Goal: Book appointment/travel/reservation

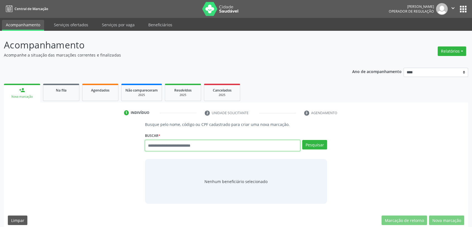
click at [203, 144] on input "text" at bounding box center [223, 145] width 156 height 11
type input "******"
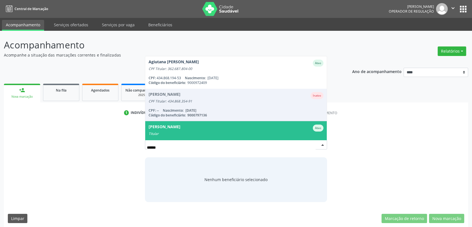
click at [203, 130] on div "Lindalva Maria Gomes Ativo" at bounding box center [236, 127] width 175 height 7
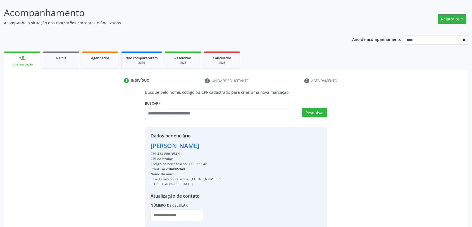
scroll to position [68, 0]
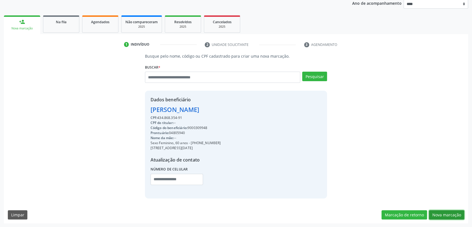
drag, startPoint x: 462, startPoint y: 211, endPoint x: 456, endPoint y: 211, distance: 6.1
click at [462, 211] on button "Nova marcação" at bounding box center [446, 215] width 35 height 10
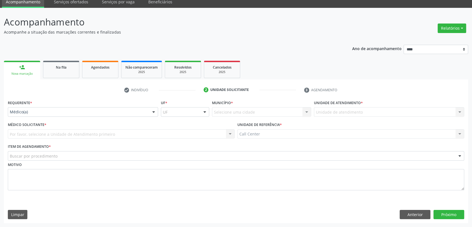
scroll to position [23, 0]
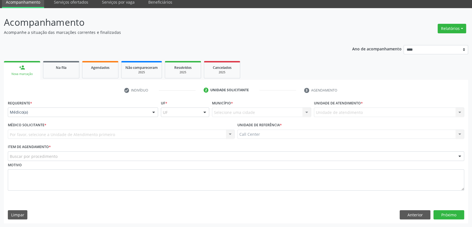
click at [107, 115] on div "Médico(a)" at bounding box center [83, 112] width 150 height 10
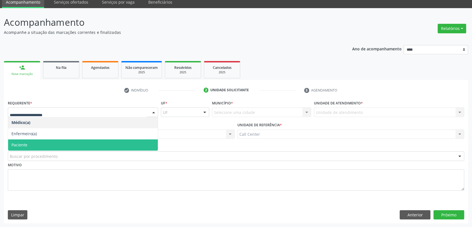
click at [40, 147] on span "Paciente" at bounding box center [83, 144] width 150 height 11
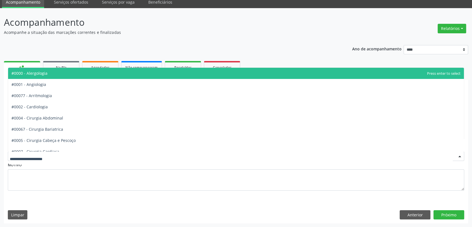
drag, startPoint x: 44, startPoint y: 154, endPoint x: 48, endPoint y: 157, distance: 4.7
click at [46, 155] on div at bounding box center [236, 156] width 457 height 10
type input "**"
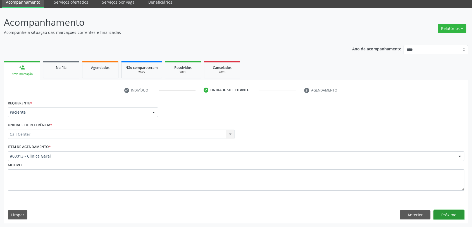
click at [449, 210] on button "Próximo" at bounding box center [449, 215] width 31 height 10
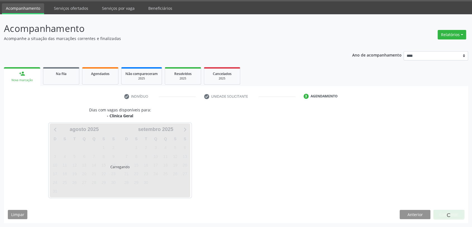
scroll to position [16, 0]
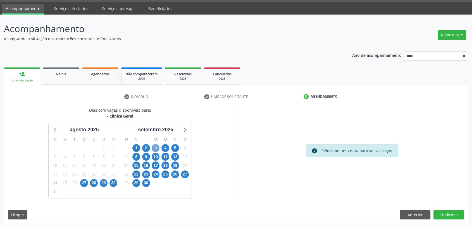
click at [157, 147] on span "3" at bounding box center [156, 148] width 8 height 8
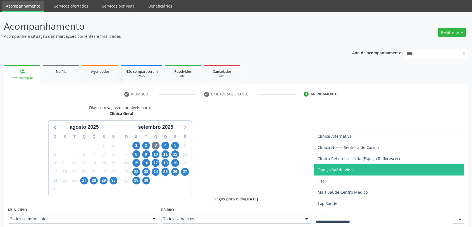
scroll to position [50, 0]
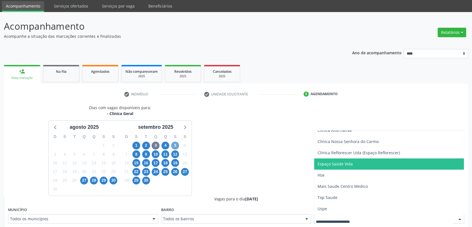
click at [174, 147] on span "5" at bounding box center [175, 145] width 8 height 8
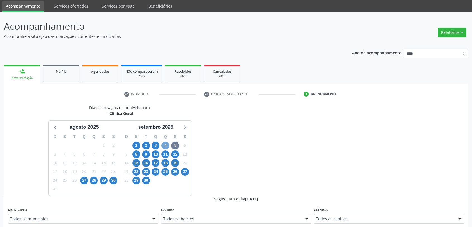
click at [162, 146] on span "4" at bounding box center [166, 145] width 8 height 8
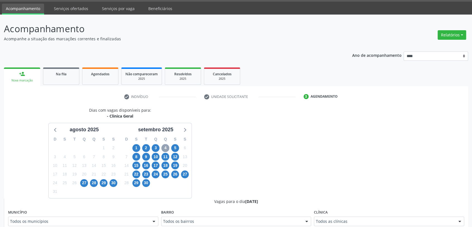
scroll to position [19, 0]
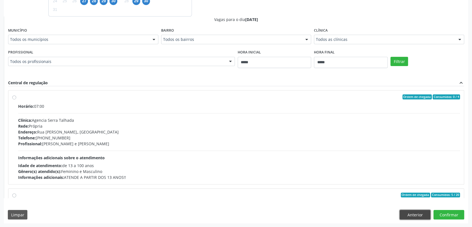
click at [420, 211] on button "Anterior" at bounding box center [415, 215] width 31 height 10
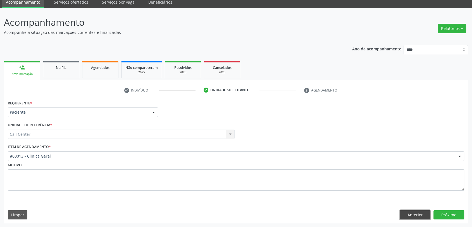
click at [420, 211] on button "Anterior" at bounding box center [415, 215] width 31 height 10
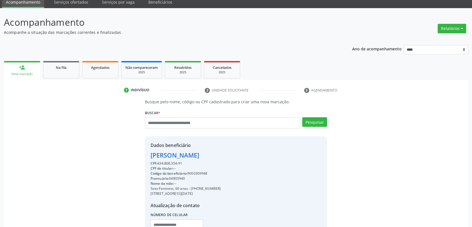
click at [198, 115] on div "Buscar * Lindalva Maria Gomes Agiutana Borba de Andrade Ativo CPF Titular: 362.…" at bounding box center [236, 120] width 182 height 24
click at [201, 125] on input "text" at bounding box center [223, 122] width 156 height 11
type input "******"
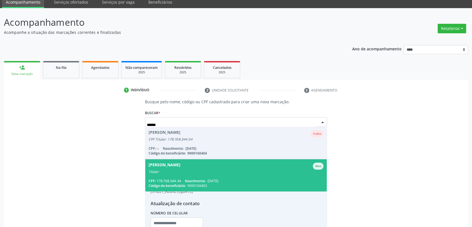
click at [244, 176] on span "Maria de Fatima Amorim Correia Ativo Titular CPF: 178.768.344-34 Nascimento: 16…" at bounding box center [236, 175] width 182 height 32
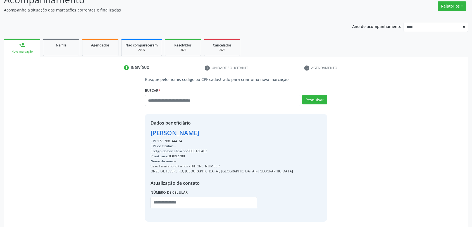
scroll to position [68, 0]
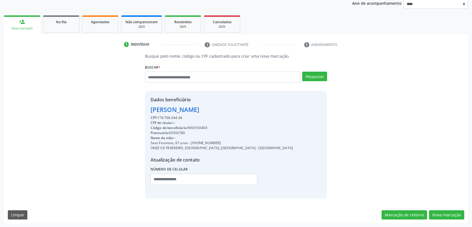
click at [446, 208] on div "Busque pelo nome, código ou CPF cadastrado para criar uma nova marcação. Buscar…" at bounding box center [236, 138] width 464 height 170
click at [445, 210] on button "Nova marcação" at bounding box center [446, 215] width 35 height 10
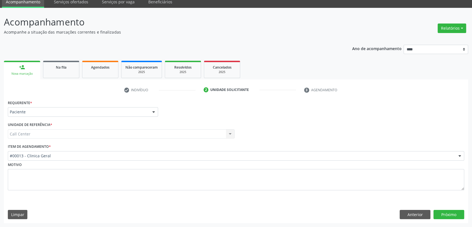
scroll to position [23, 0]
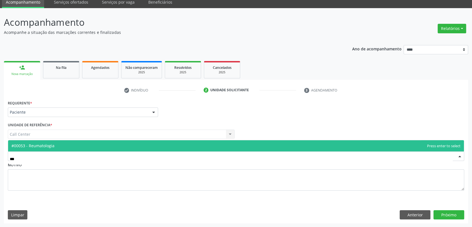
type input "****"
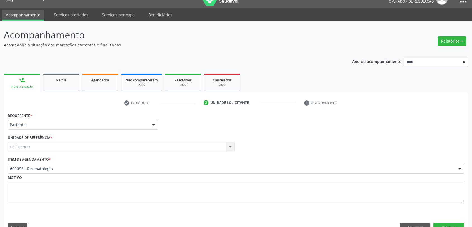
scroll to position [0, 0]
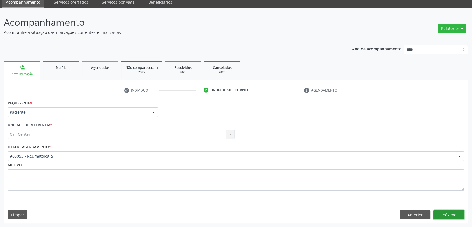
click at [452, 215] on button "Próximo" at bounding box center [449, 215] width 31 height 10
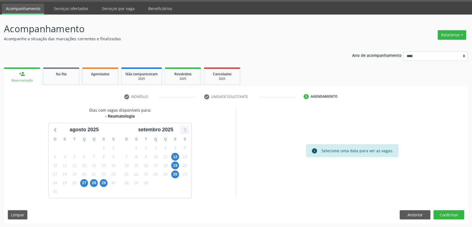
click at [186, 129] on icon at bounding box center [184, 129] width 7 height 7
click at [62, 154] on span "6" at bounding box center [65, 157] width 8 height 8
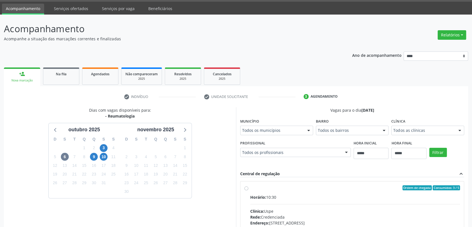
click at [408, 125] on div "Todos as clínicas" at bounding box center [428, 130] width 73 height 10
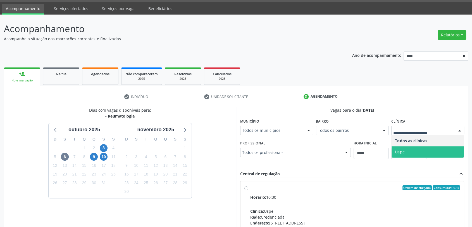
click at [410, 146] on span "Uspe" at bounding box center [428, 151] width 72 height 11
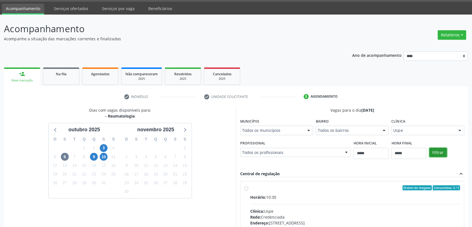
click at [441, 154] on button "Filtrar" at bounding box center [439, 153] width 18 height 10
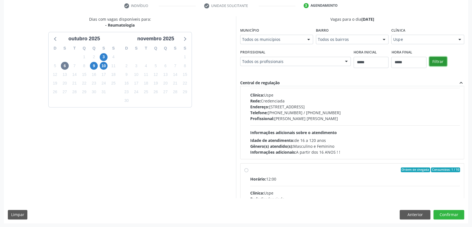
scroll to position [0, 0]
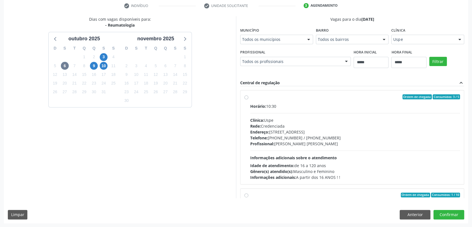
click at [369, 110] on div "Horário: 10:30 Clínica: Uspe Rede: Credenciada Endereço: Rua do Espinheiro, nº …" at bounding box center [355, 141] width 210 height 77
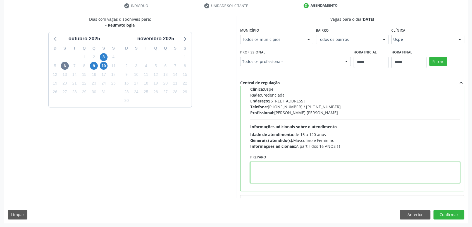
click at [337, 167] on textarea at bounding box center [355, 172] width 210 height 21
paste textarea "**********"
type textarea "**********"
click at [451, 210] on button "Confirmar" at bounding box center [449, 215] width 31 height 10
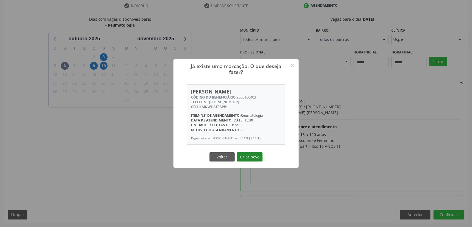
click at [250, 158] on button "Criar novo" at bounding box center [250, 157] width 26 height 10
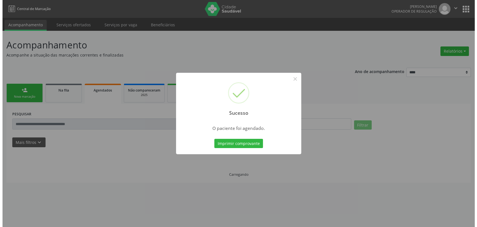
scroll to position [0, 0]
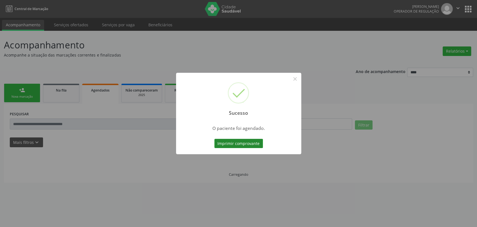
click at [246, 145] on button "Imprimir comprovante" at bounding box center [238, 144] width 49 height 10
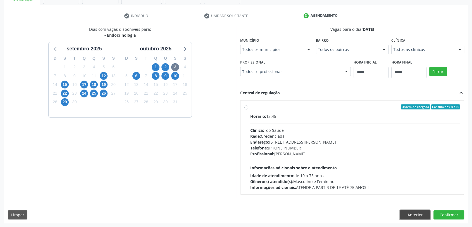
click at [407, 213] on button "Anterior" at bounding box center [415, 215] width 31 height 10
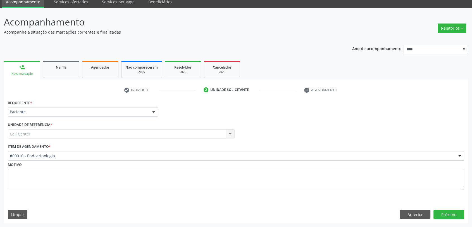
scroll to position [23, 0]
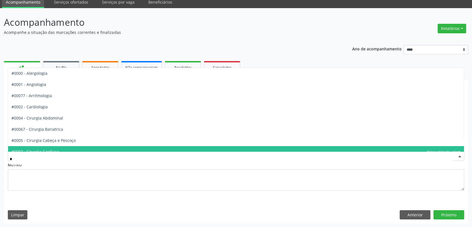
type input "**"
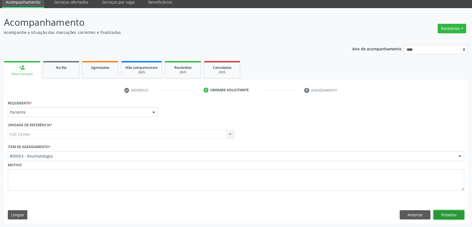
click at [439, 217] on button "Próximo" at bounding box center [449, 215] width 31 height 10
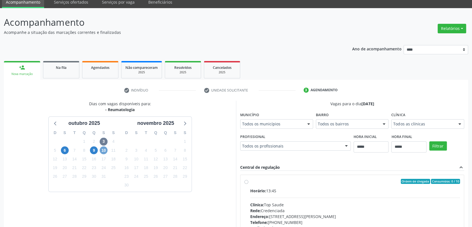
click at [105, 149] on span "10" at bounding box center [104, 150] width 8 height 8
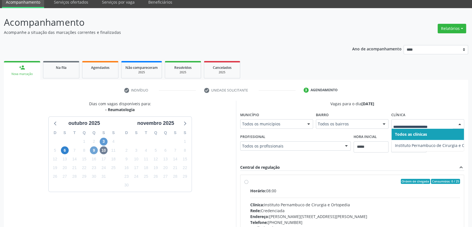
drag, startPoint x: 96, startPoint y: 150, endPoint x: 101, endPoint y: 150, distance: 5.9
click at [96, 150] on span "9" at bounding box center [94, 150] width 8 height 8
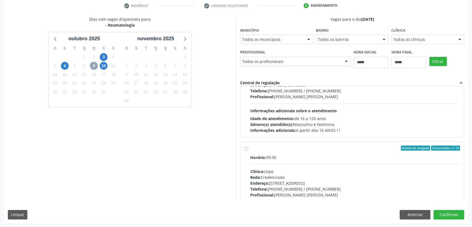
scroll to position [155, 0]
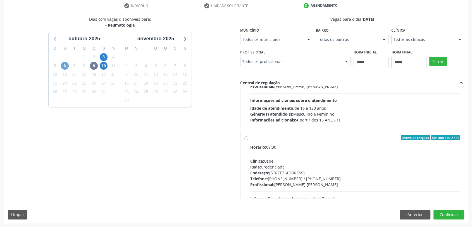
click at [65, 65] on span "6" at bounding box center [65, 66] width 8 height 8
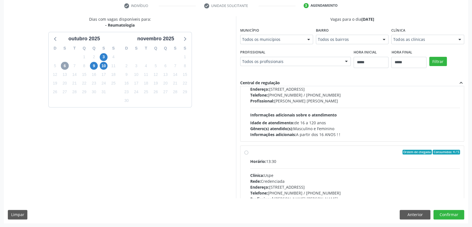
scroll to position [248, 0]
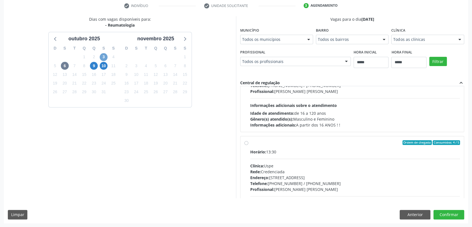
click at [102, 56] on span "3" at bounding box center [104, 57] width 8 height 8
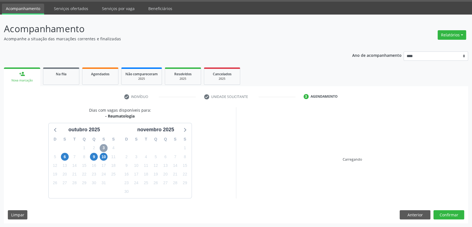
scroll to position [97, 0]
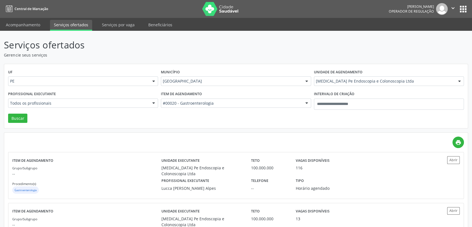
click at [198, 86] on div "Município [GEOGRAPHIC_DATA] Todas as cidades [GEOGRAPHIC_DATA] e [GEOGRAPHIC_DA…" at bounding box center [236, 79] width 153 height 22
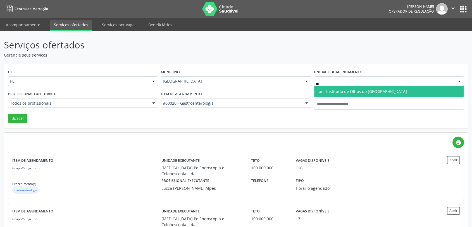
type input "***"
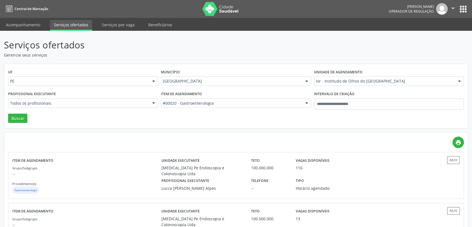
click at [234, 114] on div "UF PE PE Nenhum resultado encontrado para: " " Não há nenhuma opção para ser ex…" at bounding box center [236, 96] width 464 height 64
type input "**"
click at [79, 97] on div "Profissional executante Todos os profissionais Todos os profissionais [PERSON_N…" at bounding box center [83, 102] width 153 height 24
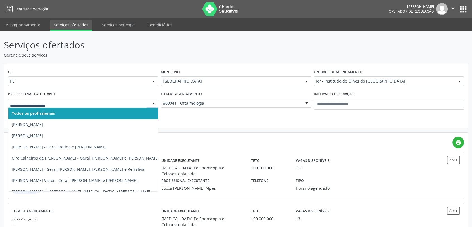
click at [86, 107] on div "Todos os profissionais Adriana Maia Valenca Adriana Morgon Arthur Maciel Bandin…" at bounding box center [83, 103] width 150 height 10
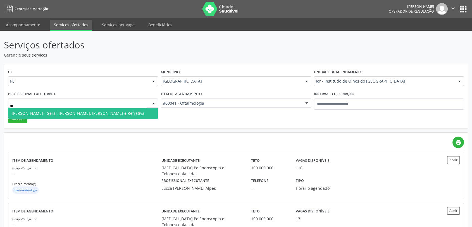
type input "***"
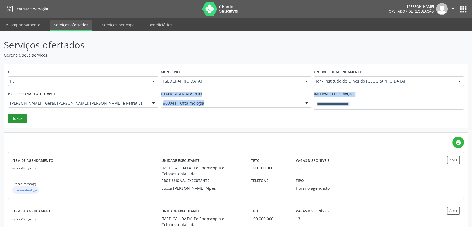
click at [20, 114] on div "UF PE PE Nenhum resultado encontrado para: " " Não há nenhuma opção para ser ex…" at bounding box center [236, 96] width 464 height 64
click at [20, 114] on button "Buscar" at bounding box center [17, 118] width 19 height 10
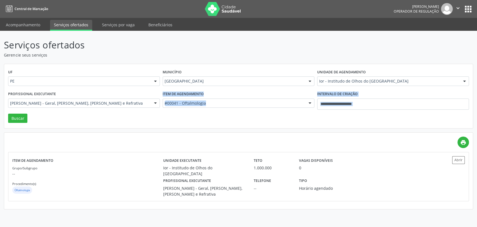
click at [127, 123] on div "UF PE PE Nenhum resultado encontrado para: " " Não há nenhuma opção para ser ex…" at bounding box center [238, 96] width 469 height 64
click at [214, 95] on div "Item de agendamento #00041 - Oftalmologia Todos os itens #0000 - Alergologia #0…" at bounding box center [238, 102] width 155 height 24
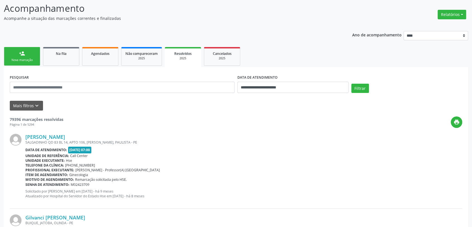
scroll to position [124, 0]
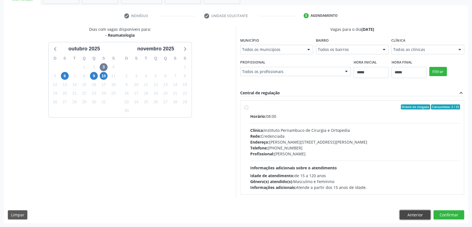
click at [421, 215] on button "Anterior" at bounding box center [415, 215] width 31 height 10
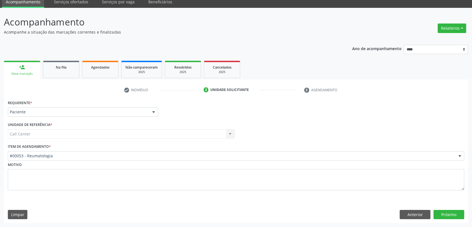
scroll to position [23, 0]
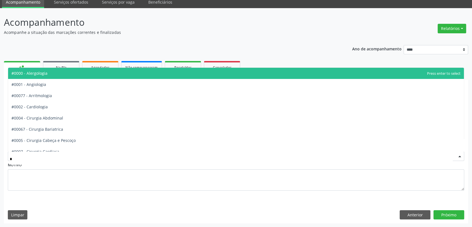
type input "**"
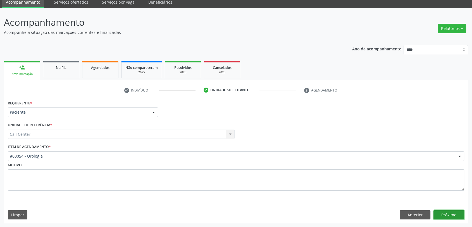
click at [440, 212] on button "Próximo" at bounding box center [449, 215] width 31 height 10
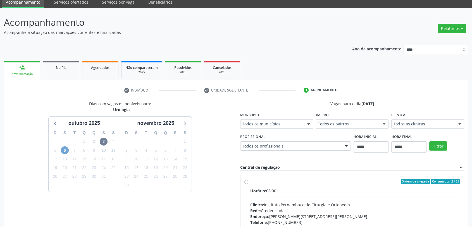
click at [64, 147] on span "6" at bounding box center [65, 150] width 8 height 8
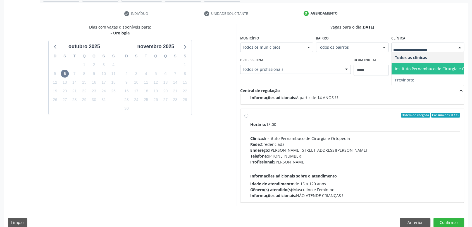
scroll to position [107, 0]
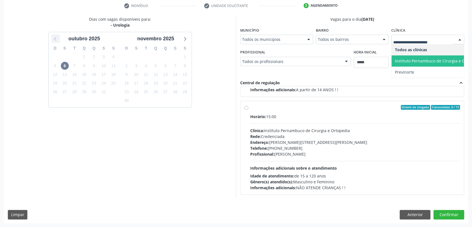
click at [53, 39] on icon at bounding box center [55, 38] width 7 height 7
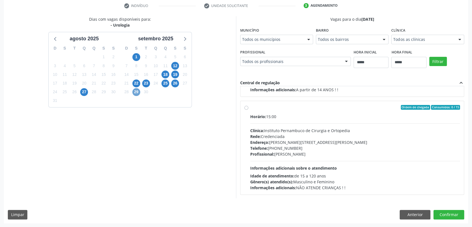
click at [138, 91] on span "29" at bounding box center [136, 92] width 8 height 8
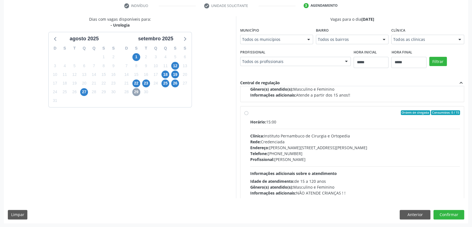
scroll to position [87, 0]
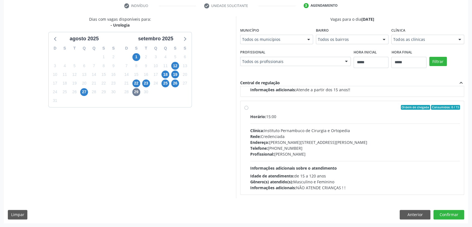
click at [158, 79] on div "24" at bounding box center [156, 83] width 8 height 9
click at [172, 86] on span "26" at bounding box center [175, 83] width 8 height 8
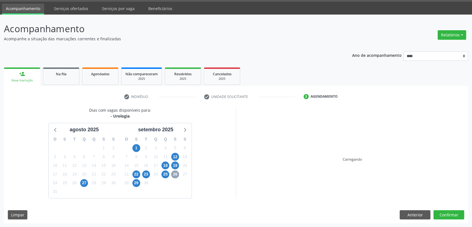
scroll to position [97, 0]
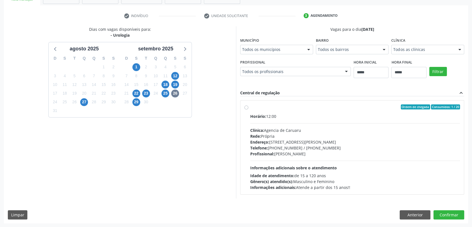
click at [161, 92] on div "25" at bounding box center [166, 93] width 10 height 9
click at [168, 92] on span "25" at bounding box center [166, 93] width 8 height 8
click at [146, 93] on span "23" at bounding box center [146, 93] width 8 height 8
click at [134, 92] on span "22" at bounding box center [136, 93] width 8 height 8
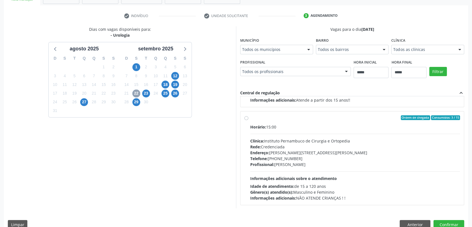
scroll to position [87, 0]
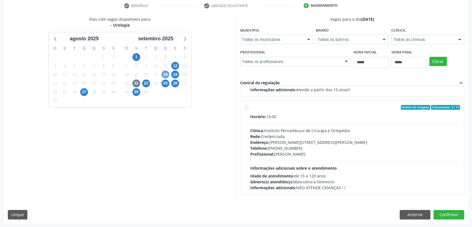
click at [163, 72] on span "18" at bounding box center [166, 74] width 8 height 8
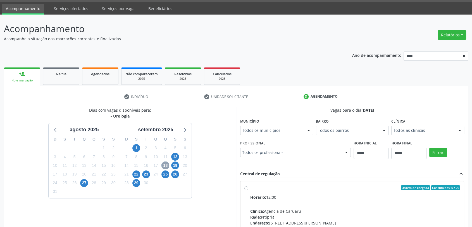
scroll to position [97, 0]
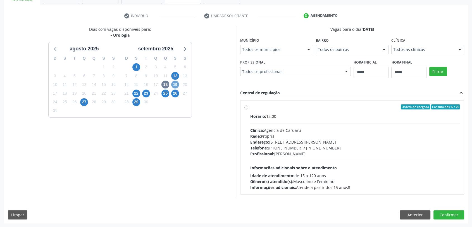
click at [174, 83] on span "19" at bounding box center [175, 84] width 8 height 8
